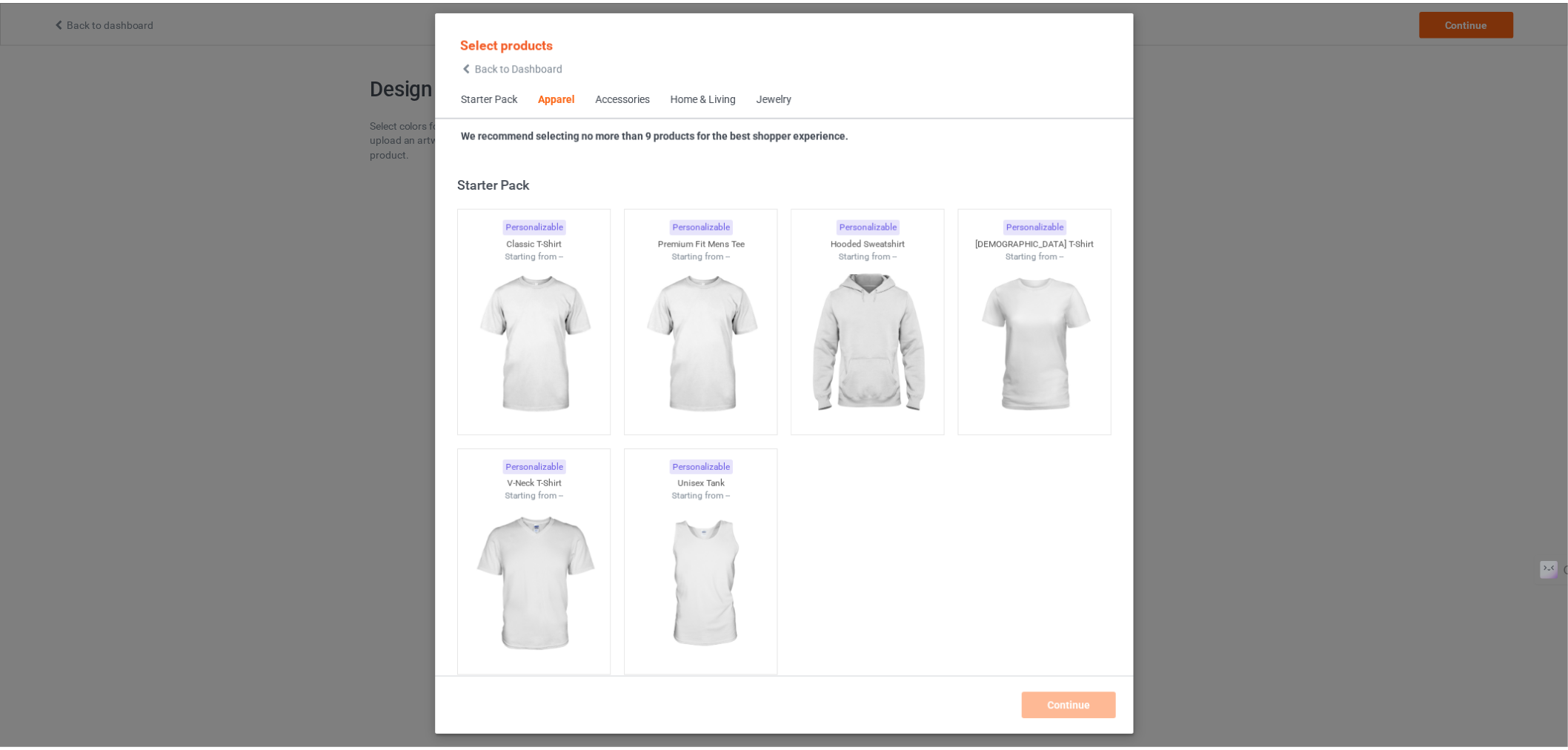
scroll to position [553, 0]
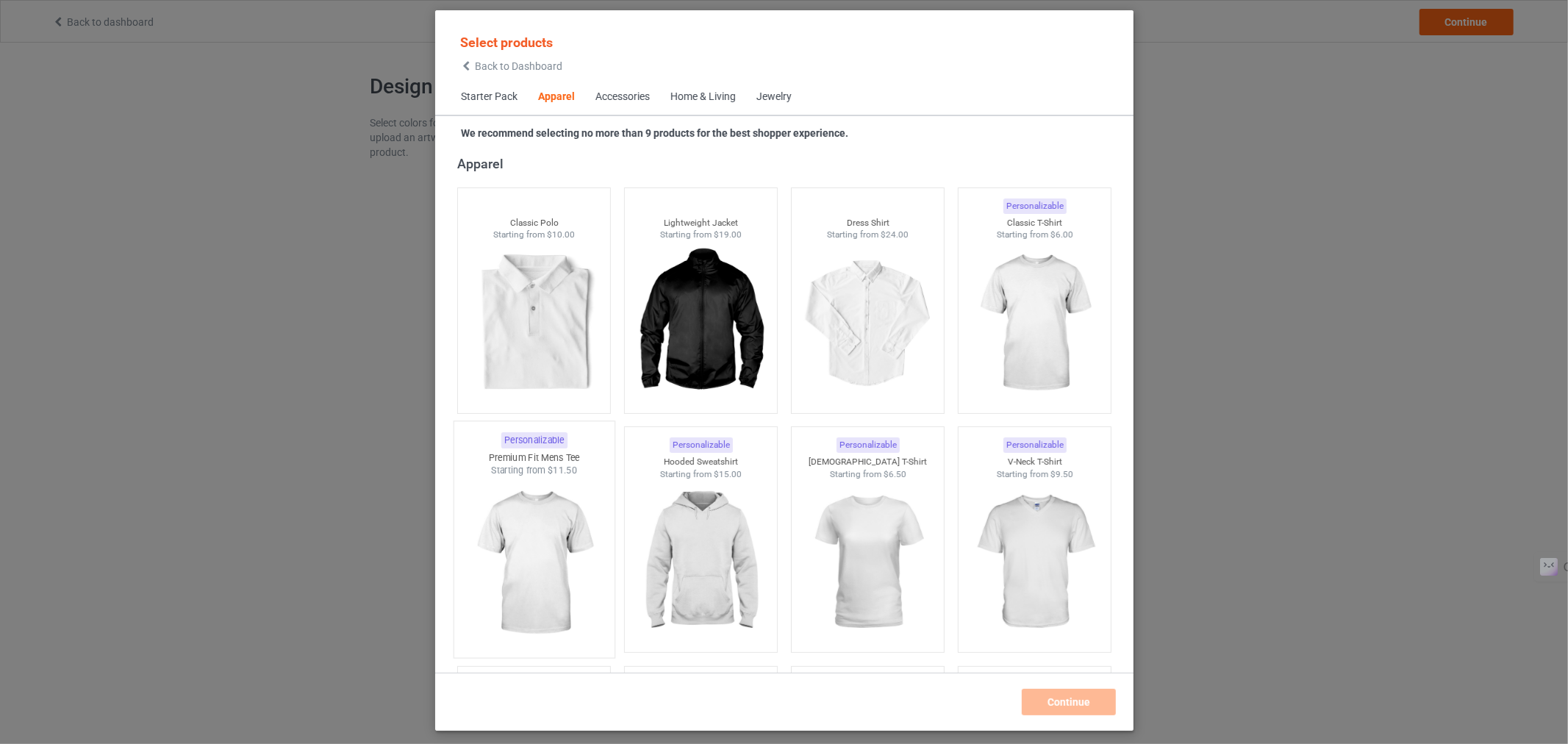
click at [545, 553] on img at bounding box center [534, 564] width 138 height 173
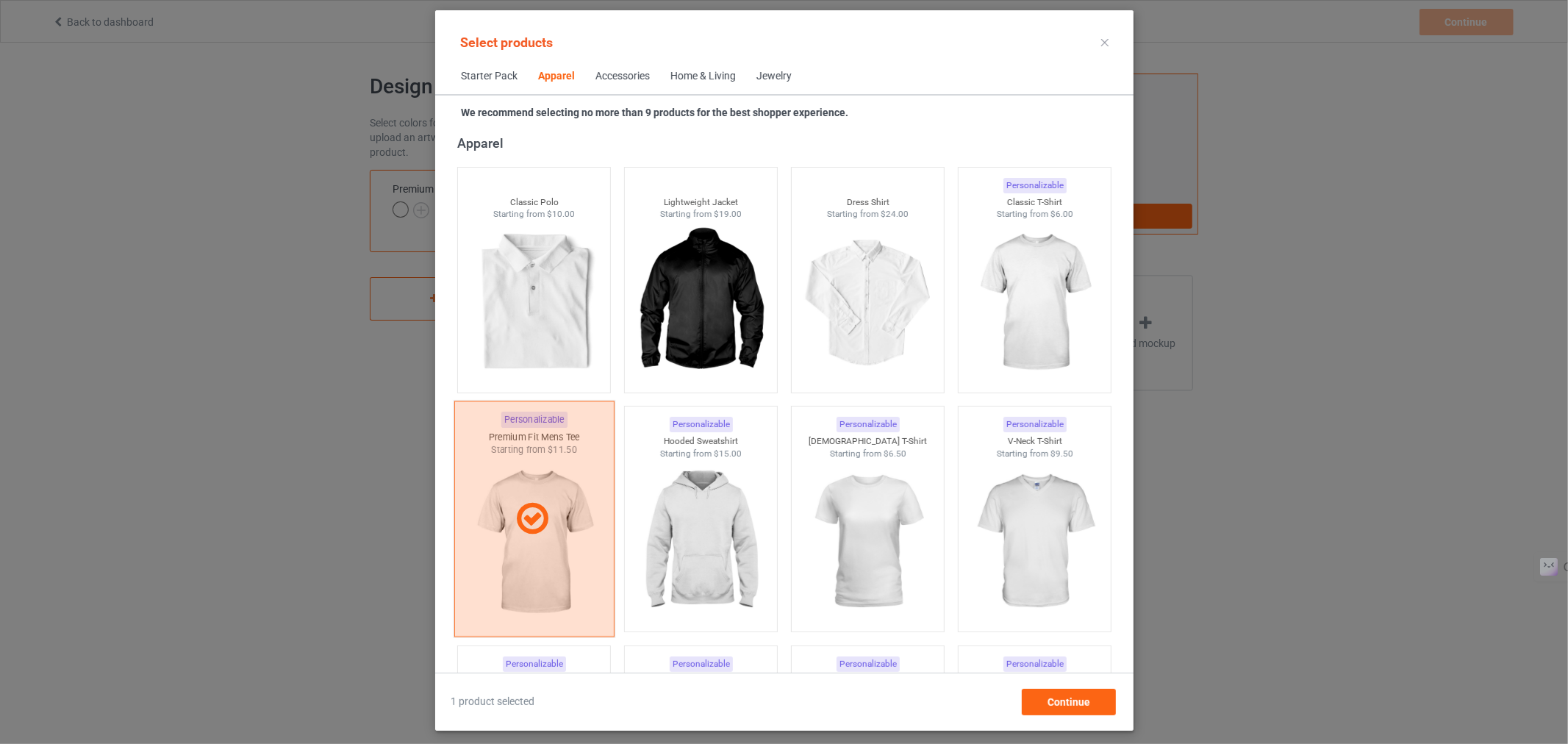
click at [533, 540] on div at bounding box center [533, 519] width 160 height 236
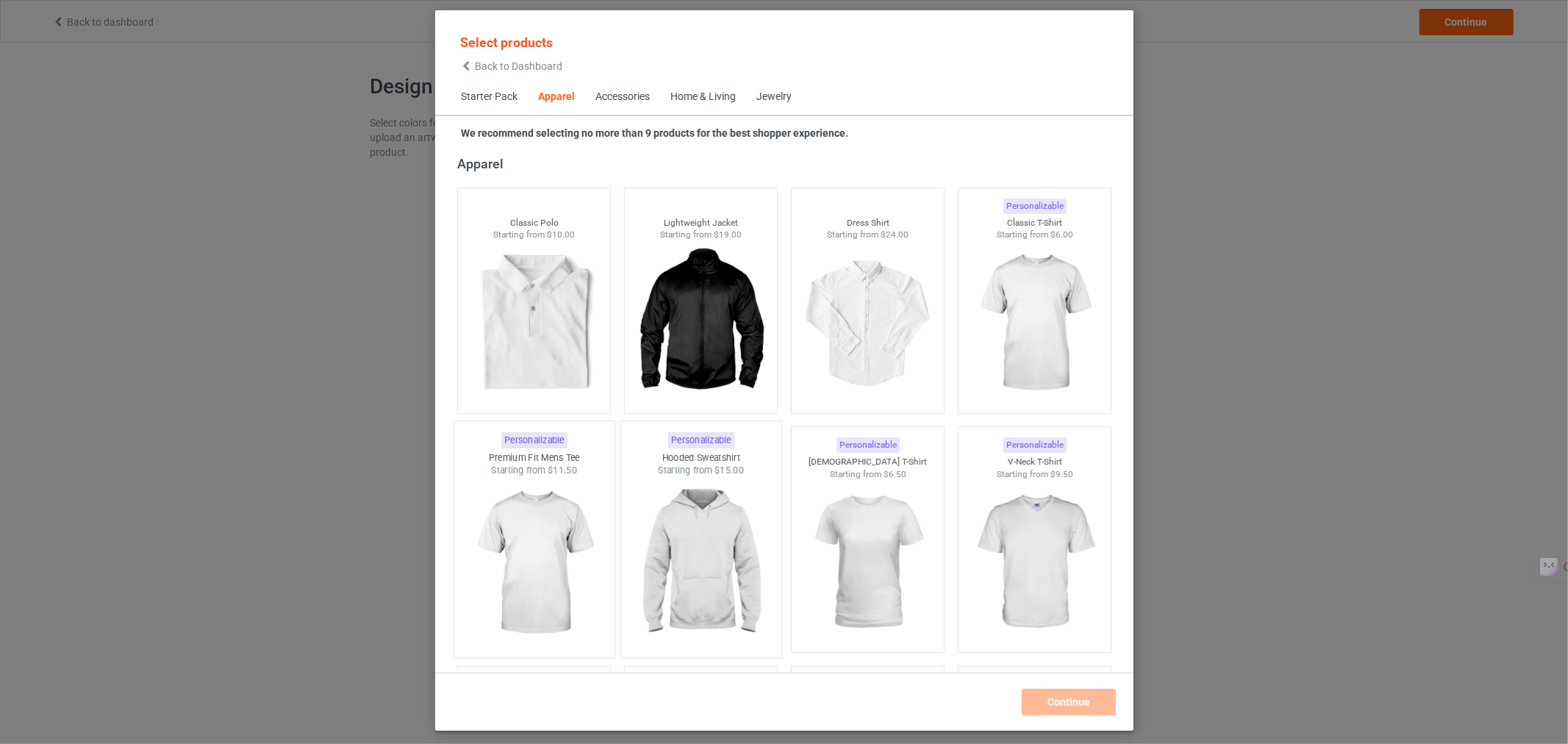
click at [669, 535] on img at bounding box center [701, 564] width 138 height 173
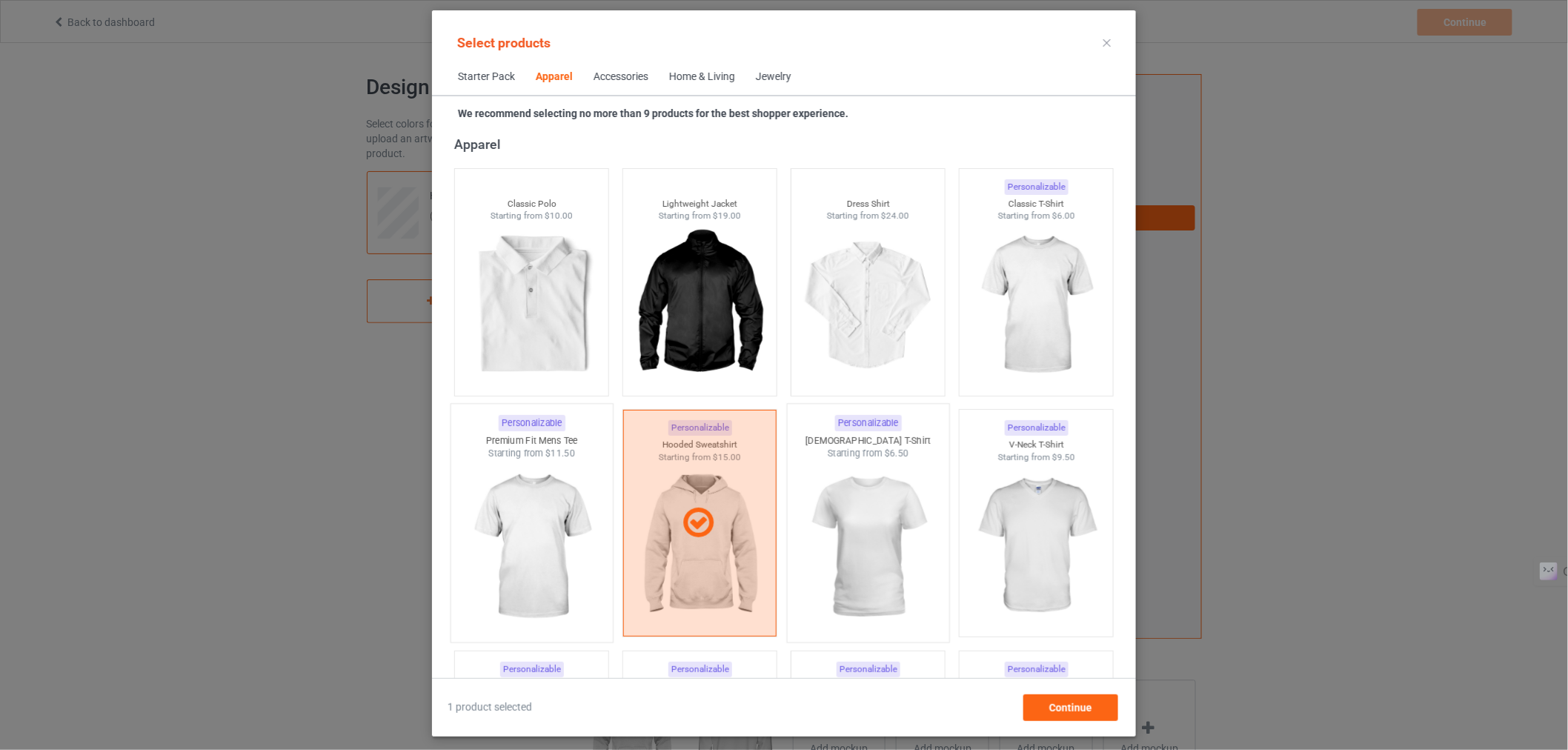
click at [828, 546] on img at bounding box center [868, 548] width 139 height 174
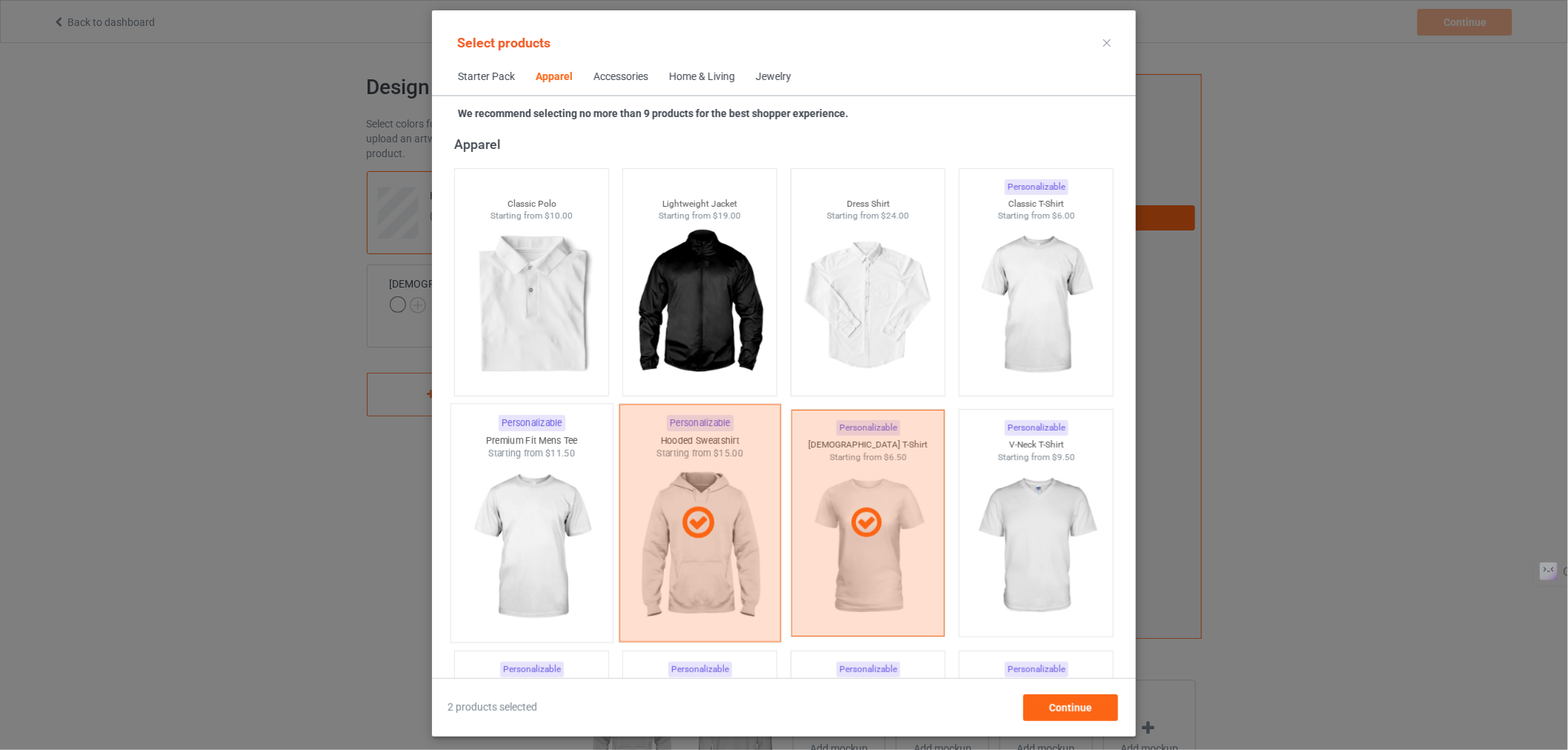
click at [620, 528] on div at bounding box center [700, 523] width 160 height 37
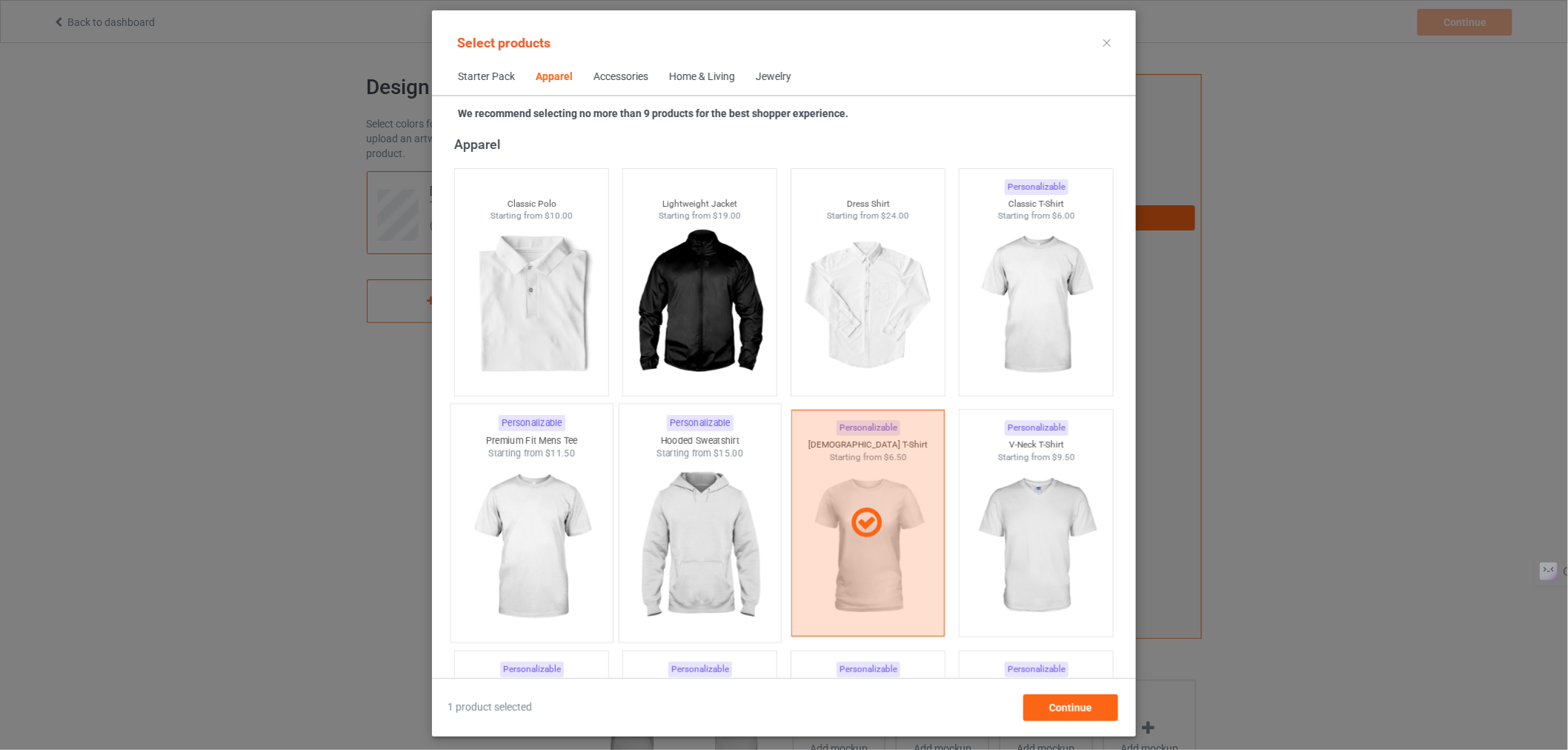
click at [590, 527] on img at bounding box center [531, 548] width 139 height 174
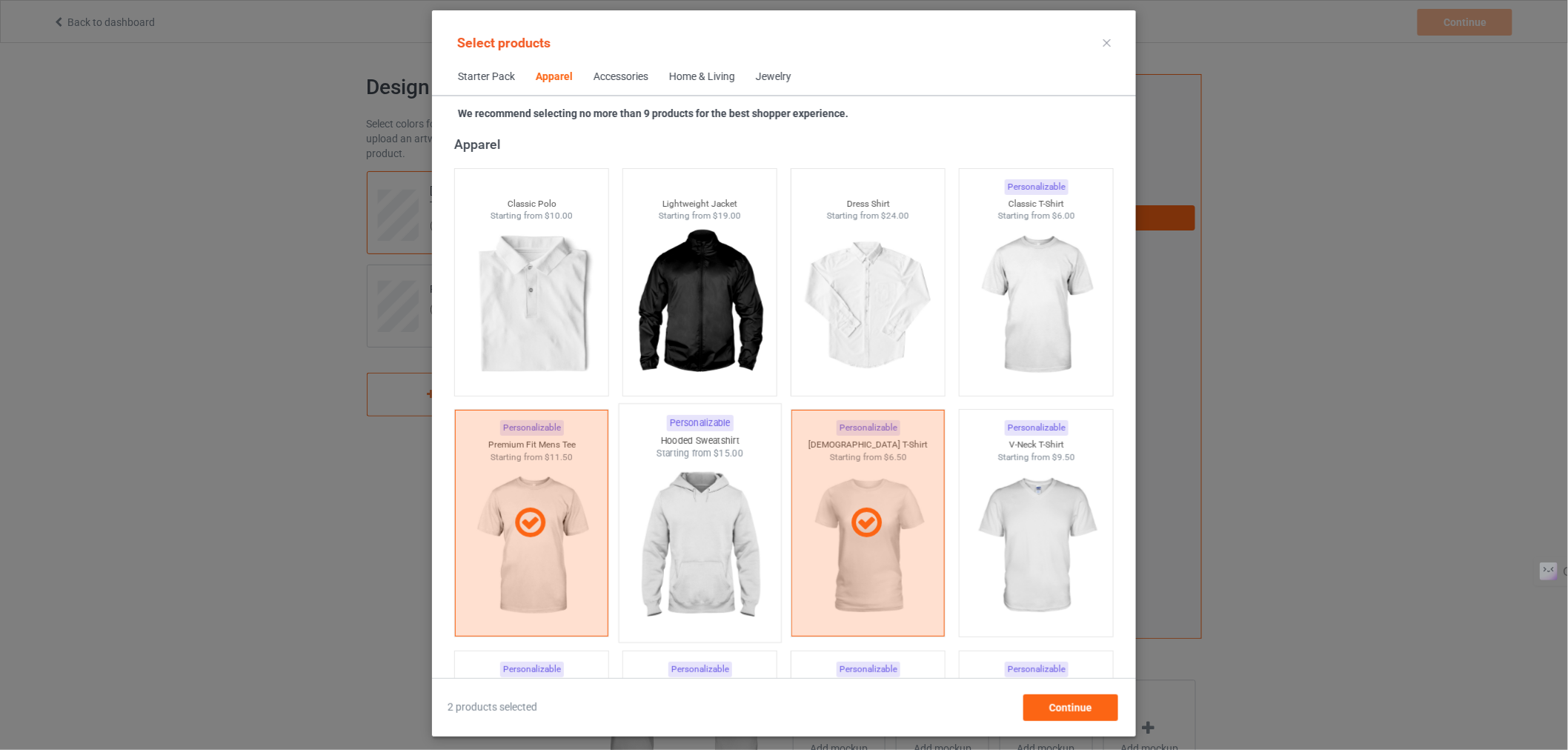
click at [742, 469] on img at bounding box center [700, 548] width 139 height 174
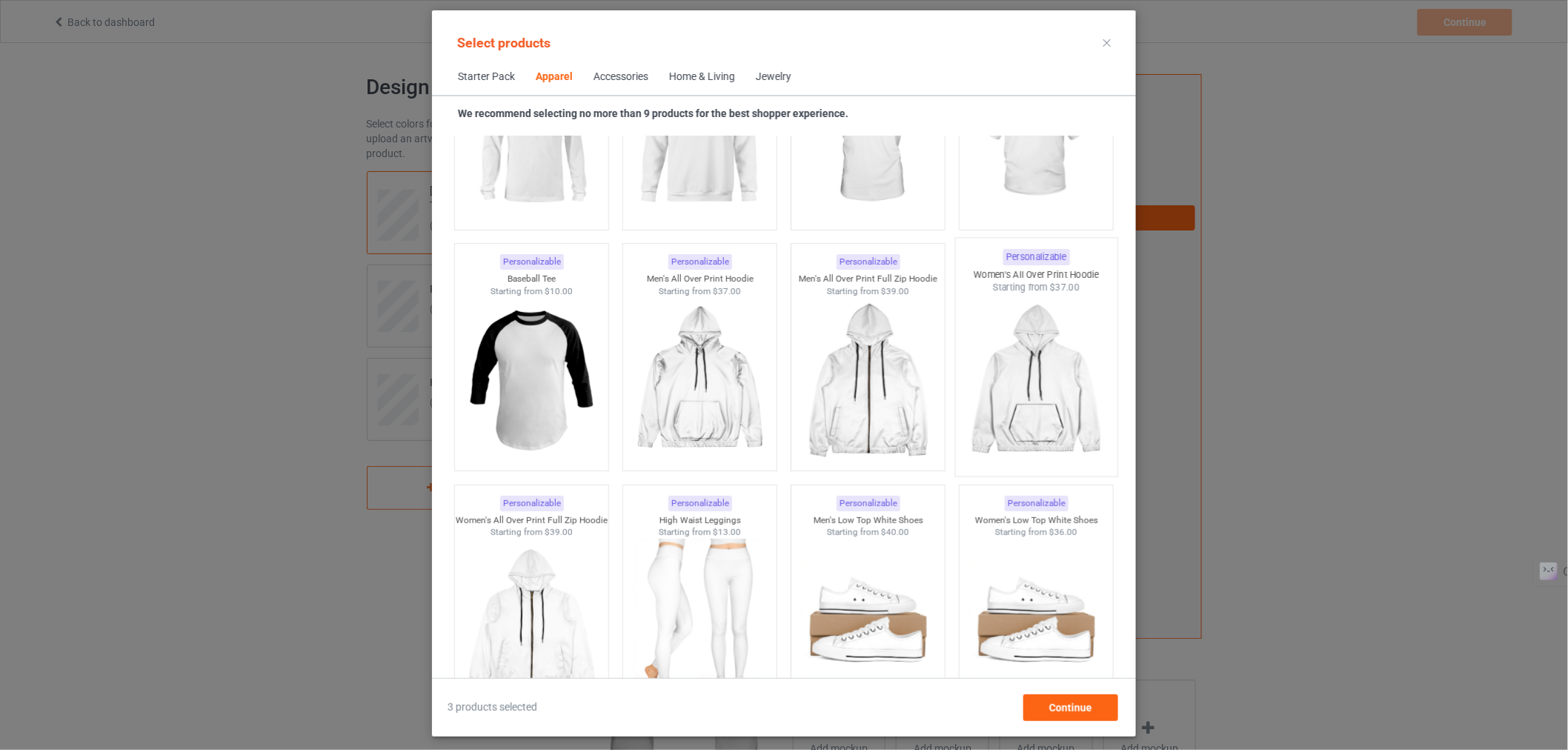
scroll to position [1214, 0]
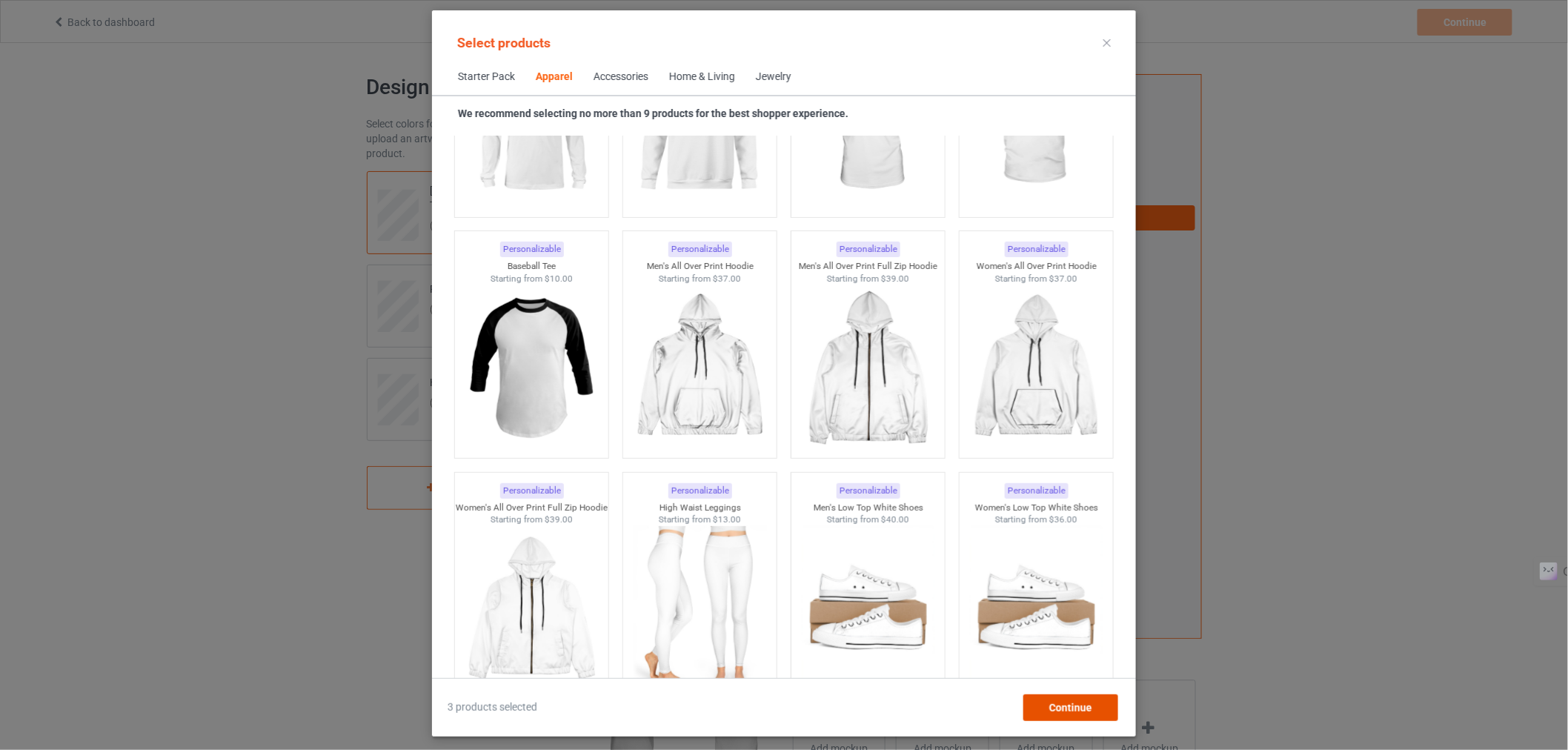
click at [1054, 703] on span "Continue" at bounding box center [1071, 708] width 43 height 12
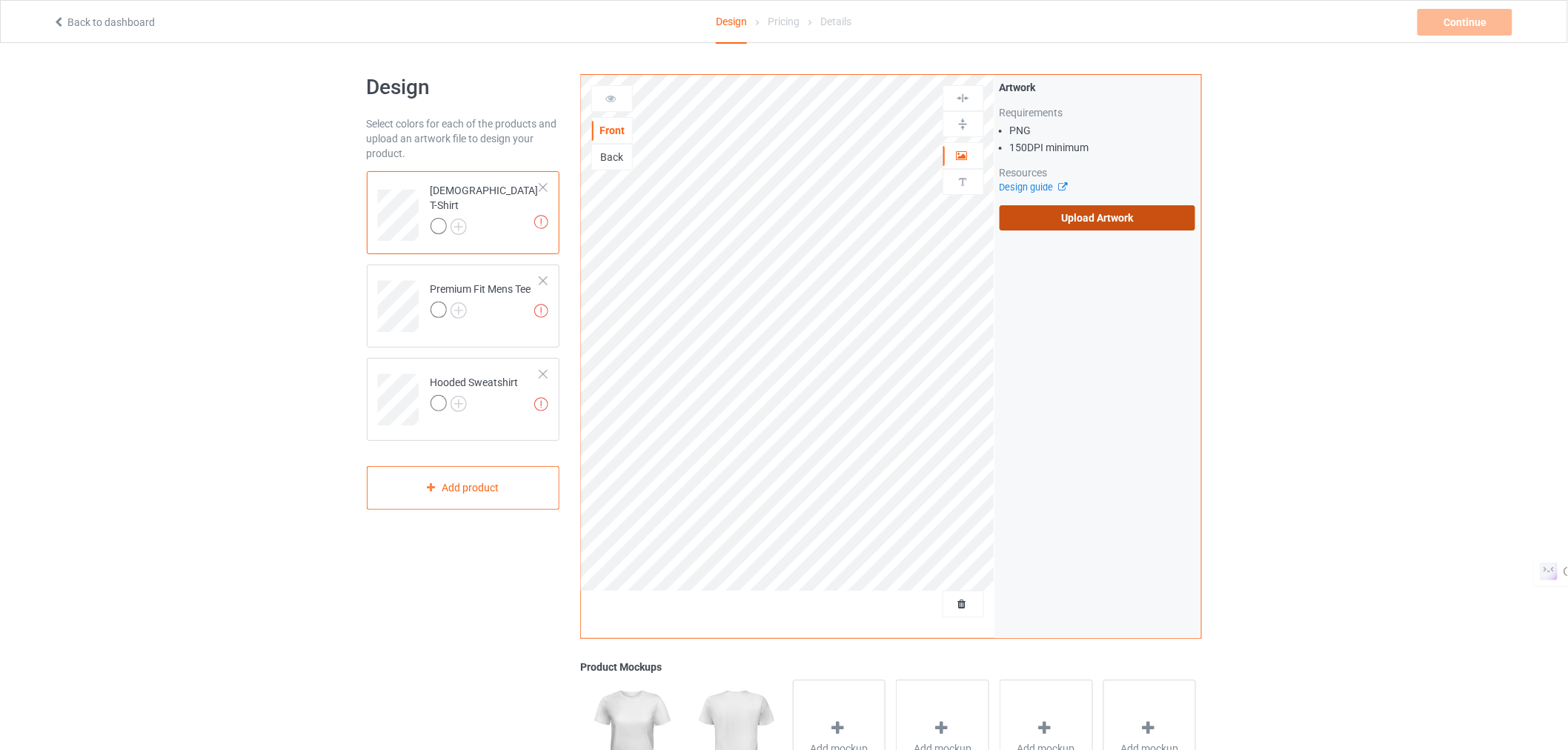
click at [1058, 216] on label "Upload Artwork" at bounding box center [1098, 218] width 196 height 25
click at [0, 0] on input "Upload Artwork" at bounding box center [0, 0] width 0 height 0
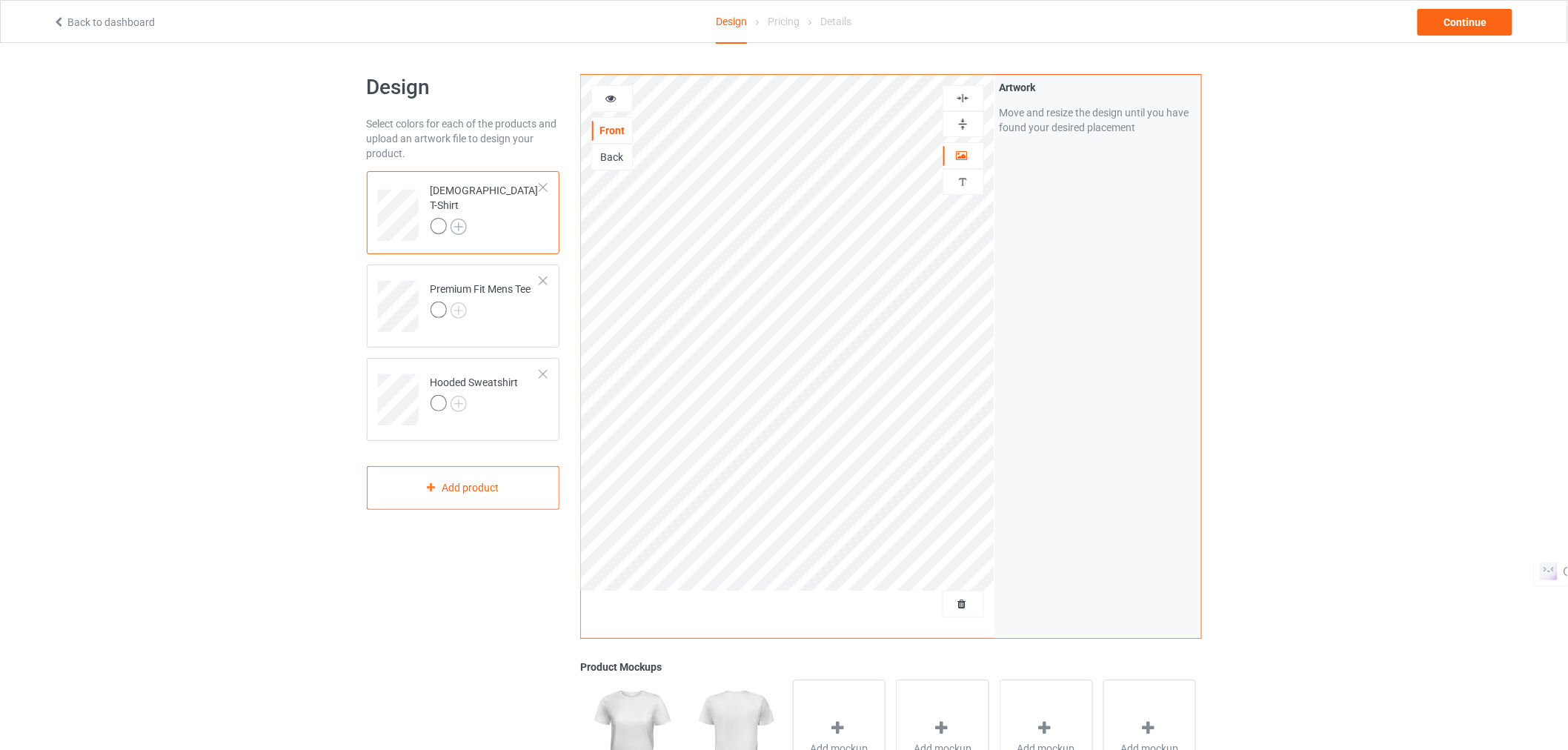
click at [458, 218] on img at bounding box center [459, 227] width 17 height 17
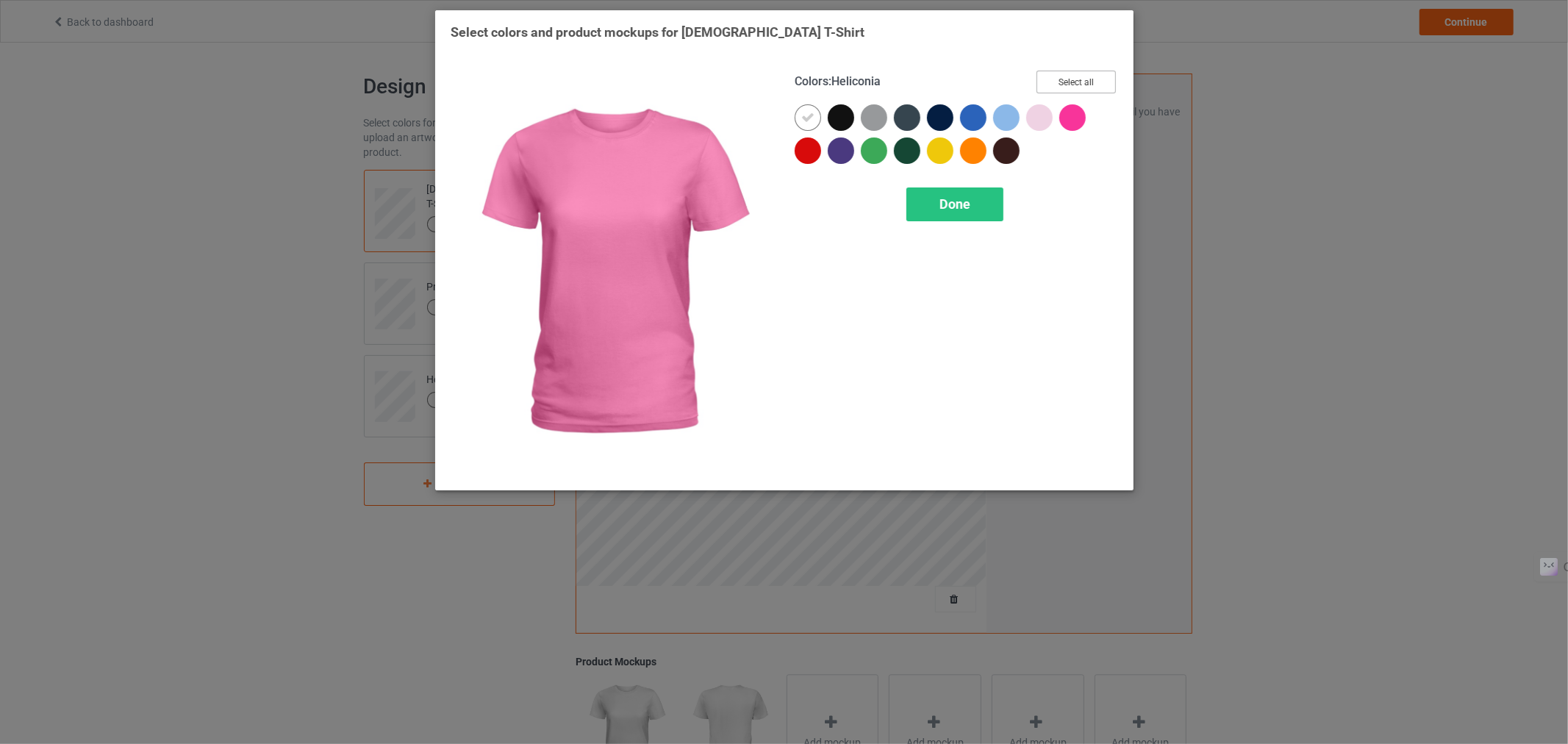
click at [1051, 85] on button "Select all" at bounding box center [1076, 82] width 79 height 23
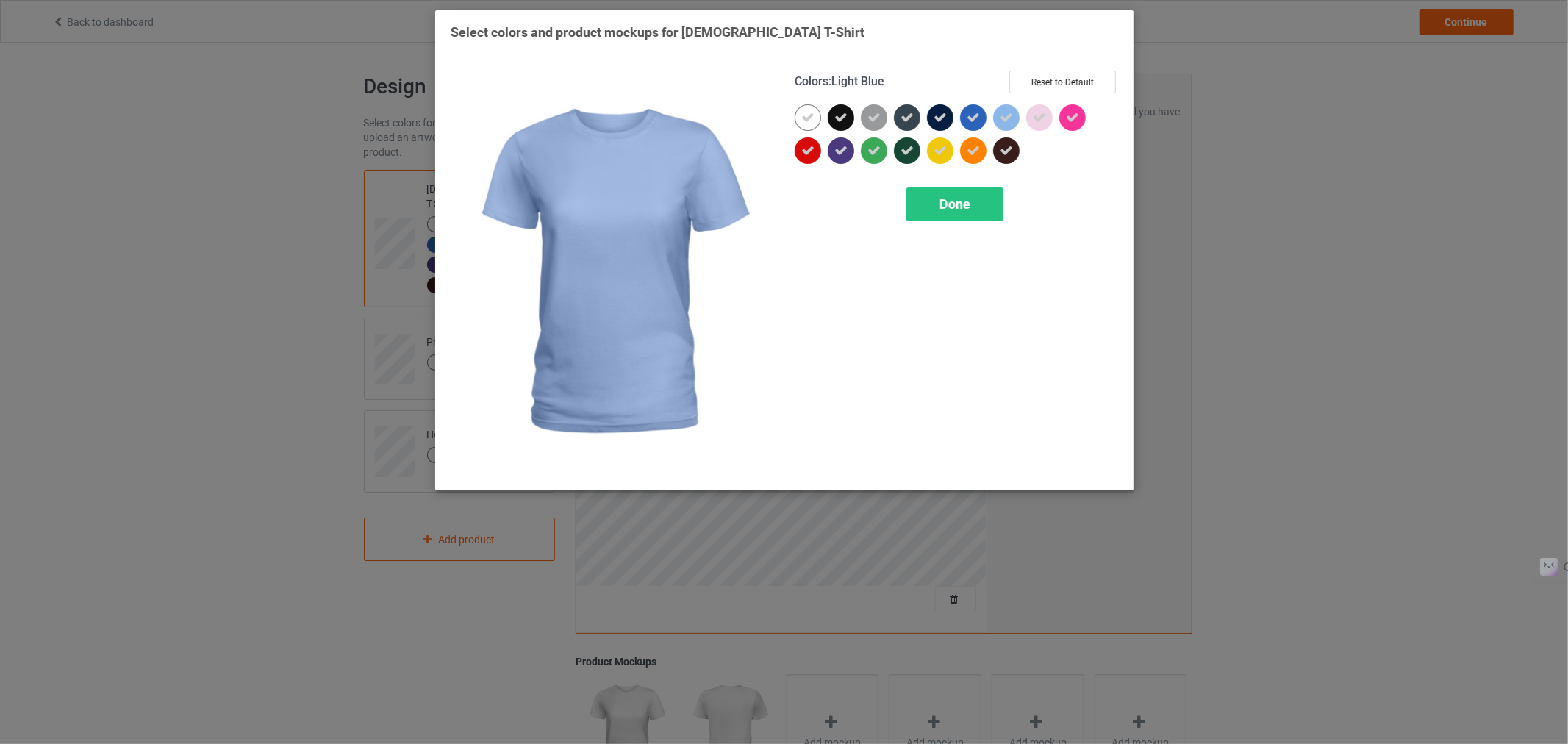
click at [935, 234] on div "Colors : Light Blue Reset to Default Done" at bounding box center [956, 272] width 344 height 425
click at [931, 217] on div "Done" at bounding box center [954, 204] width 97 height 34
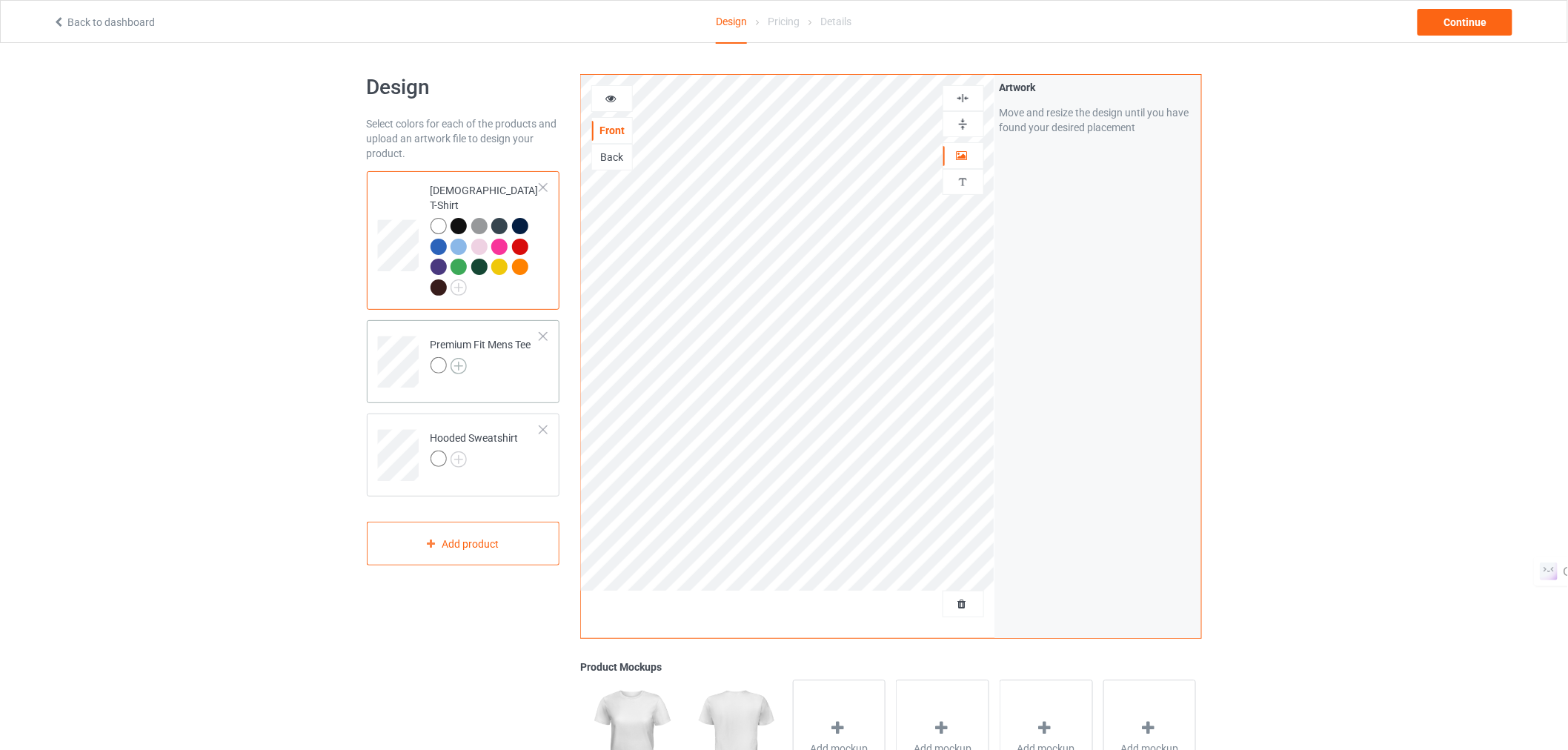
click at [460, 358] on img at bounding box center [459, 366] width 17 height 17
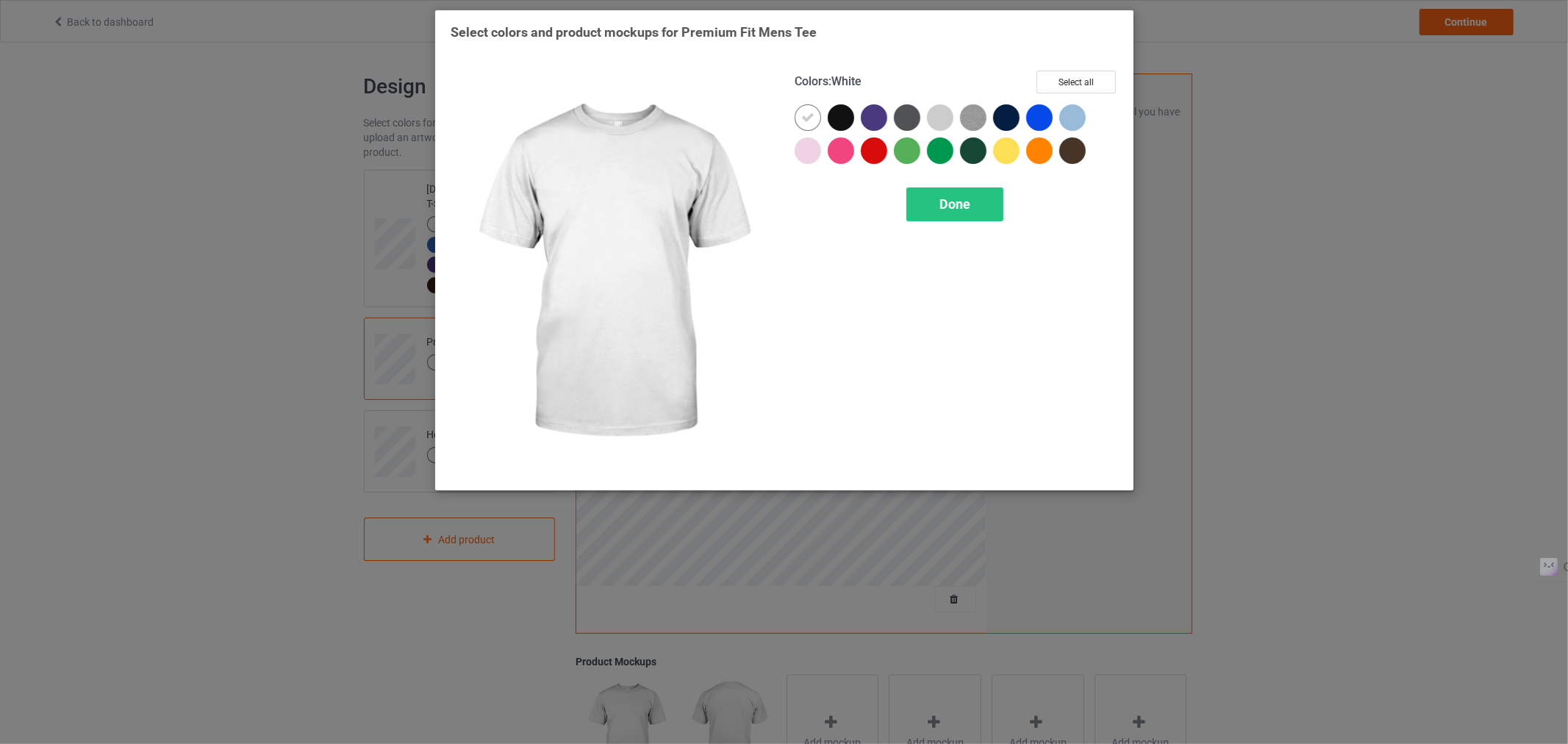
click at [1081, 69] on div "Colors : White Select all Done" at bounding box center [956, 272] width 344 height 425
click at [1067, 87] on button "Select all" at bounding box center [1076, 82] width 79 height 23
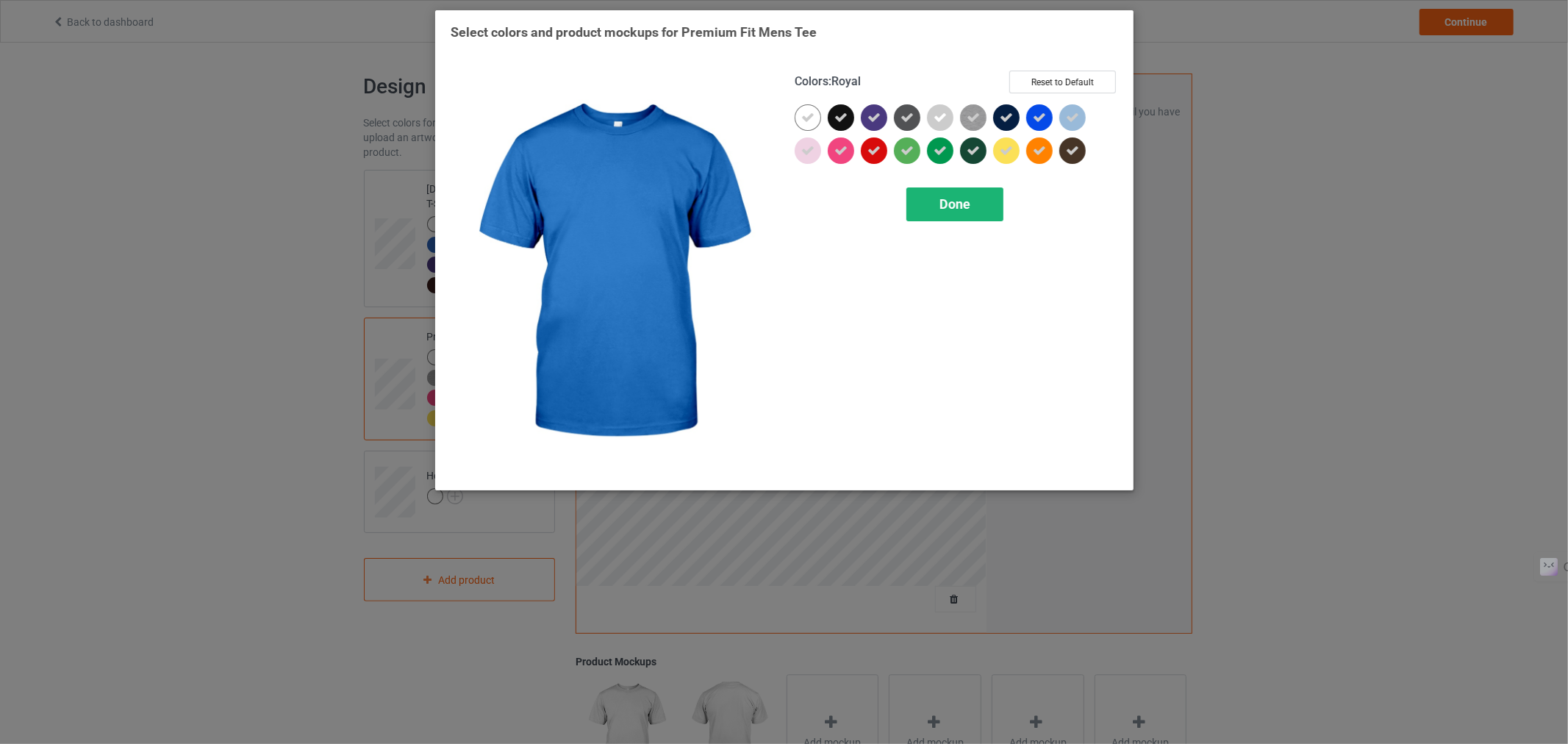
click at [958, 209] on span "Done" at bounding box center [955, 204] width 31 height 15
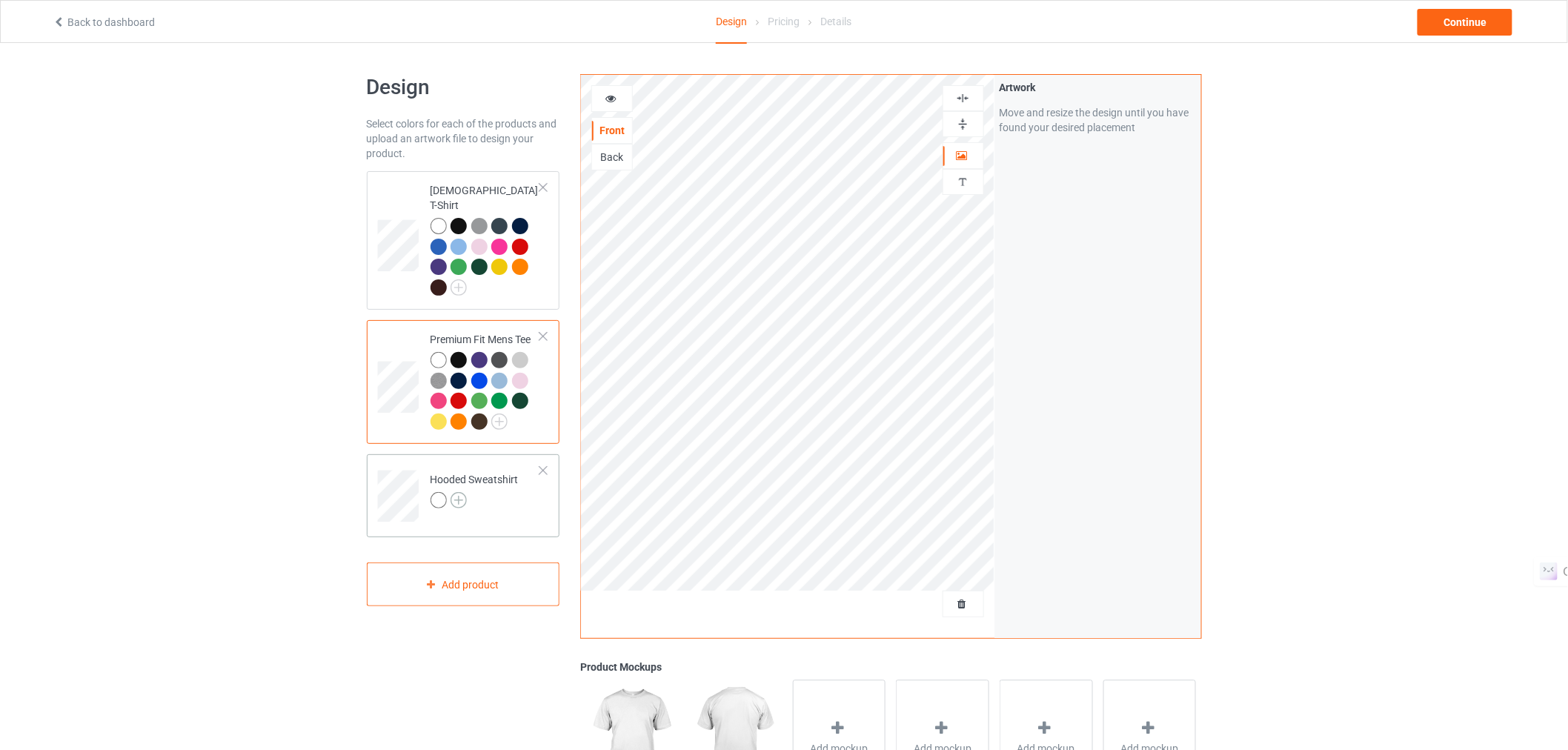
click at [460, 492] on img at bounding box center [459, 500] width 17 height 17
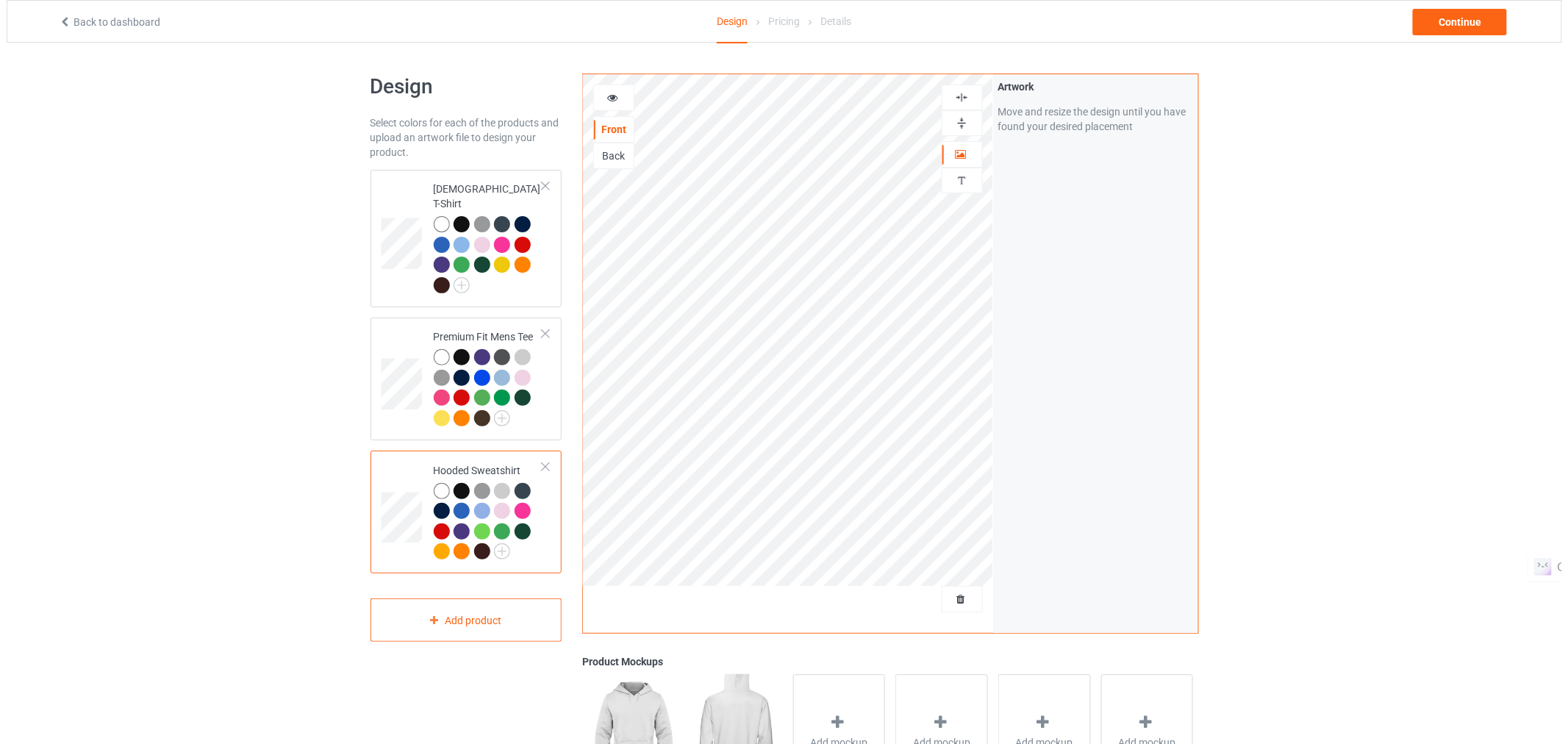
scroll to position [208, 0]
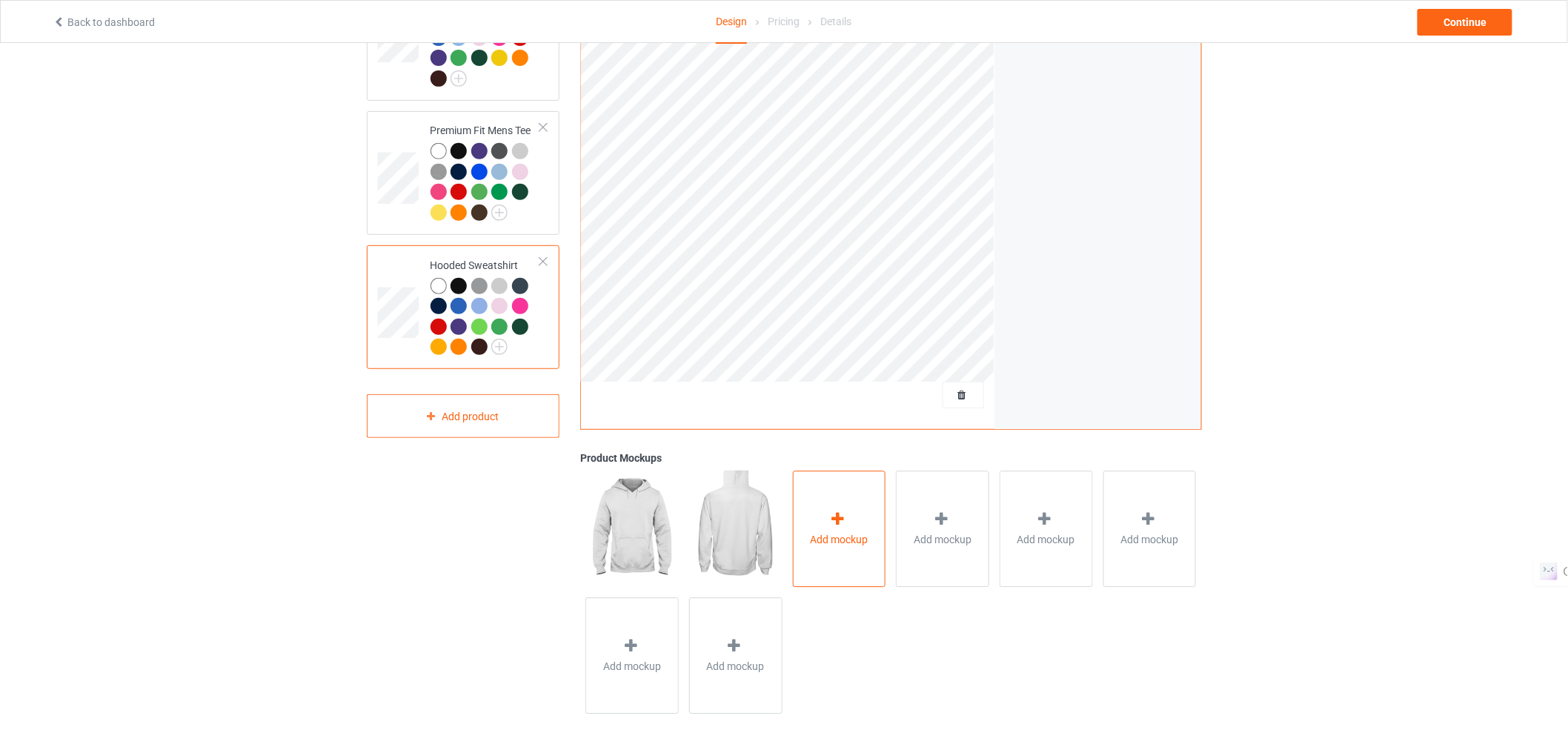
click at [833, 531] on div at bounding box center [839, 521] width 21 height 21
